Goal: Information Seeking & Learning: Find specific fact

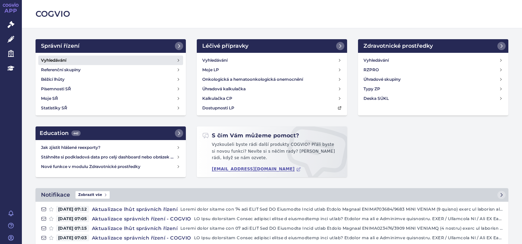
click at [65, 60] on h4 "Vyhledávání" at bounding box center [53, 60] width 25 height 7
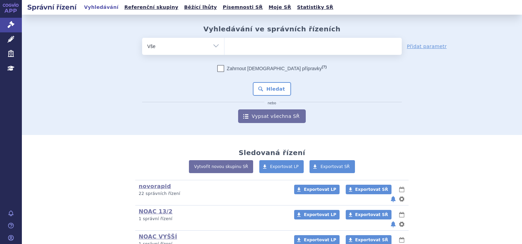
click at [236, 46] on ul at bounding box center [312, 45] width 177 height 14
click at [224, 46] on select at bounding box center [224, 46] width 0 height 17
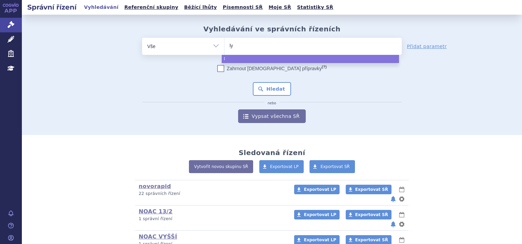
type input "lyn"
type input "lynpa"
type input "lynpar"
type input "lynparz"
type input "lynparza"
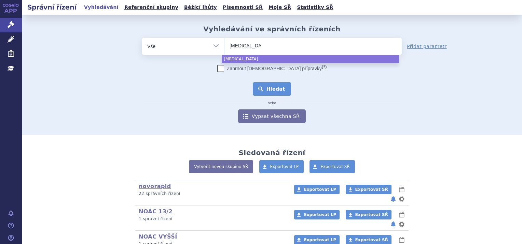
select select "lynparza"
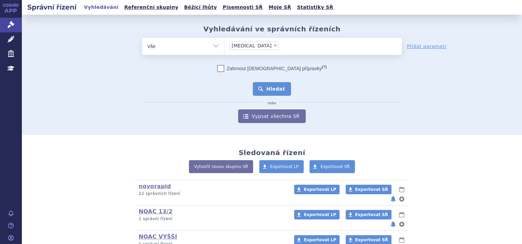
click at [262, 87] on button "Hledat" at bounding box center [272, 89] width 39 height 14
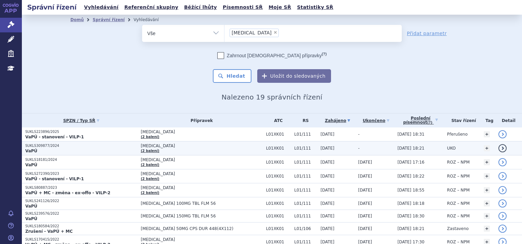
click at [135, 145] on p "SUKLS309877/2024" at bounding box center [81, 146] width 112 height 5
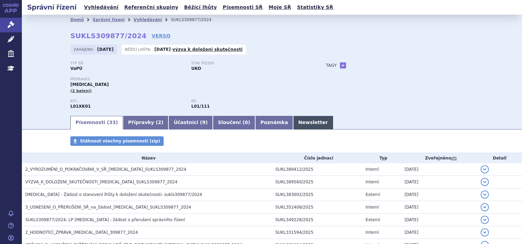
click at [293, 125] on link "Newsletter" at bounding box center [313, 123] width 40 height 14
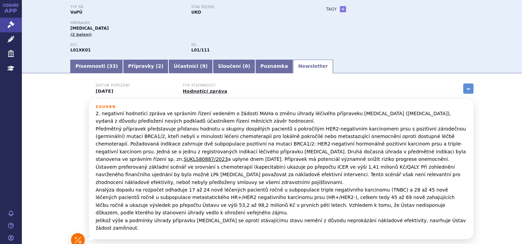
scroll to position [56, 0]
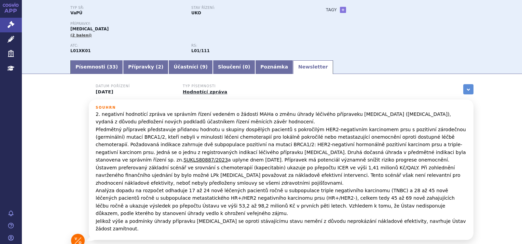
click at [228, 157] on link "SUKLS80887/2023" at bounding box center [205, 159] width 44 height 5
